Goal: Information Seeking & Learning: Learn about a topic

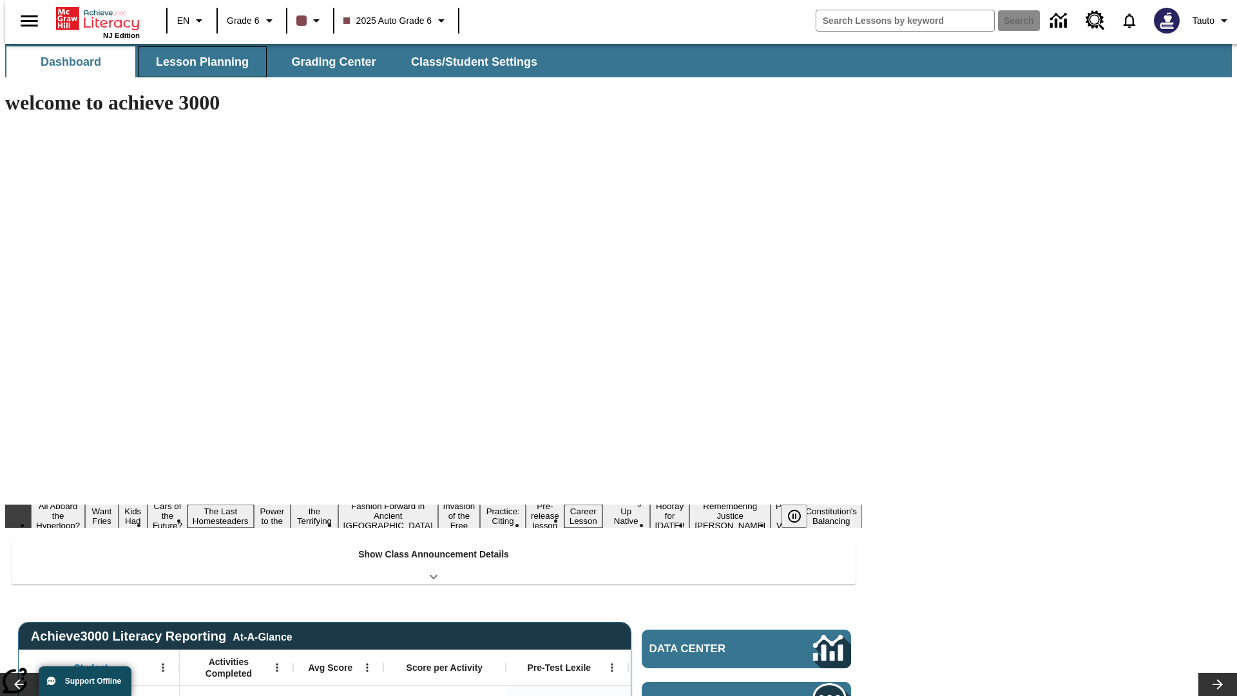
click at [197, 62] on button "Lesson Planning" at bounding box center [202, 61] width 129 height 31
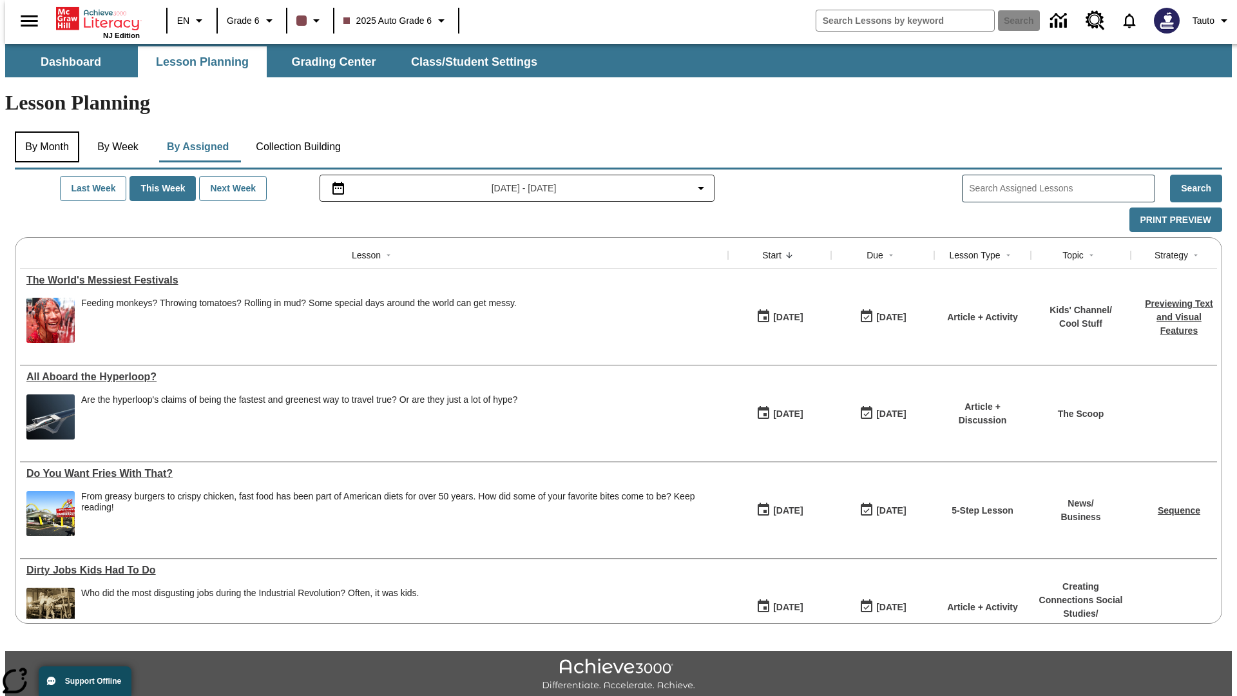
click at [43, 131] on button "By Month" at bounding box center [47, 146] width 64 height 31
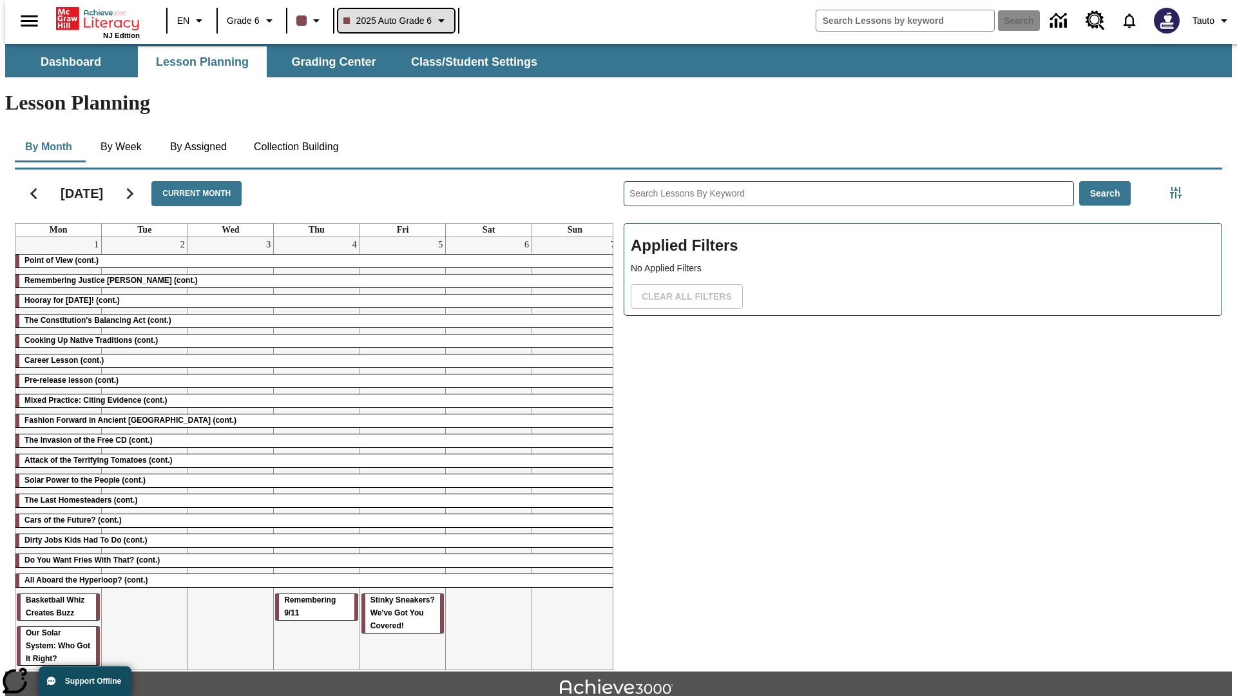
click at [394, 21] on span "2025 Auto Grade 6" at bounding box center [387, 21] width 89 height 14
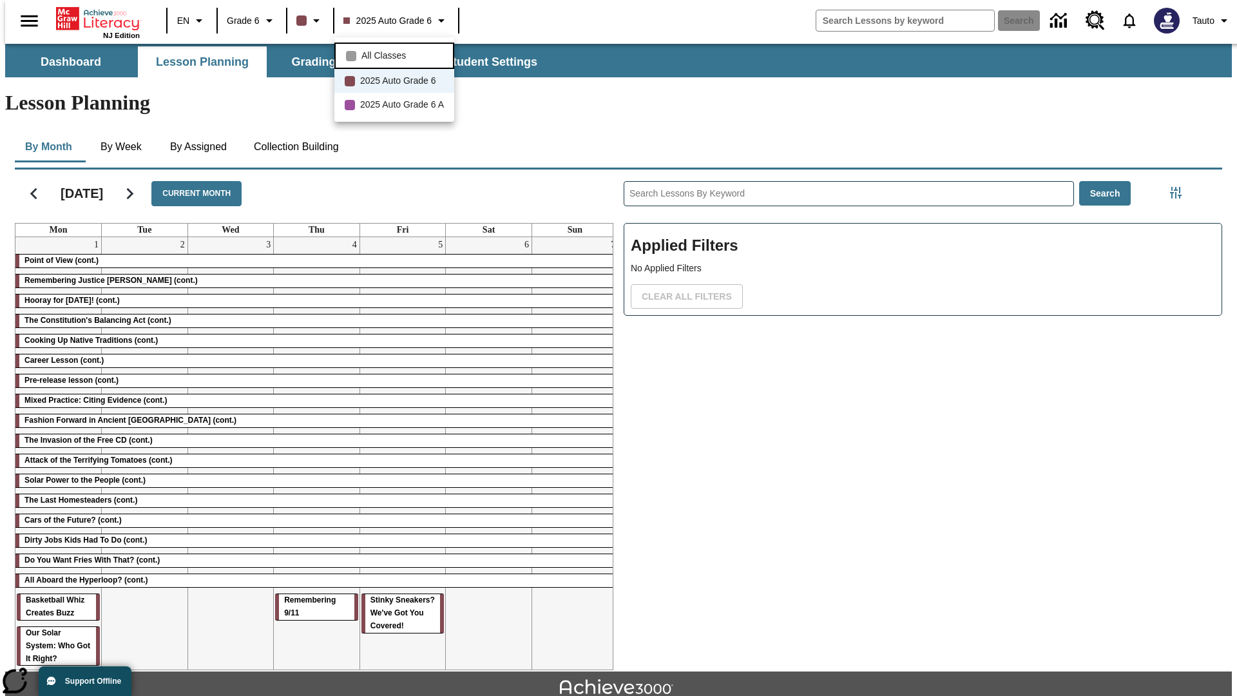
click at [396, 54] on span "All Classes" at bounding box center [383, 56] width 44 height 14
